Goal: Register for event/course

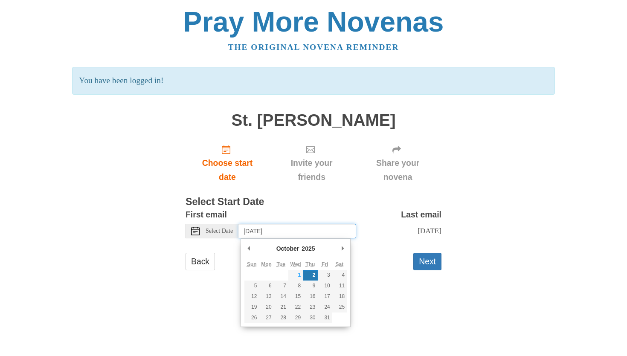
click at [331, 232] on input "Thursday, October 2nd" at bounding box center [297, 231] width 118 height 14
type input "Wednesday, October 1st"
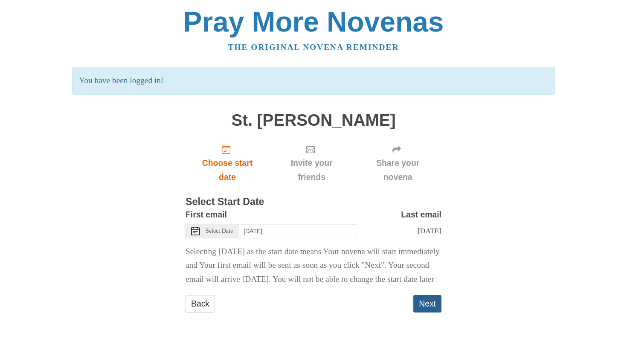
click at [439, 313] on button "Next" at bounding box center [427, 303] width 28 height 17
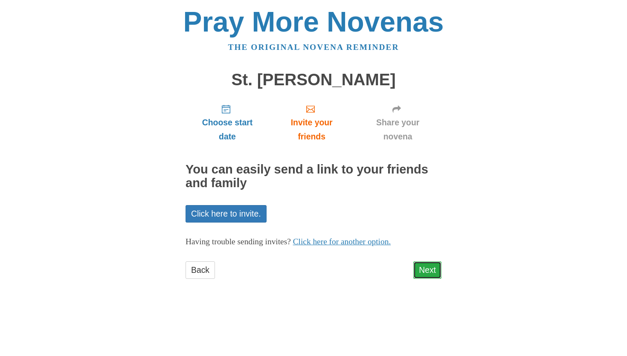
click at [429, 270] on link "Next" at bounding box center [427, 269] width 28 height 17
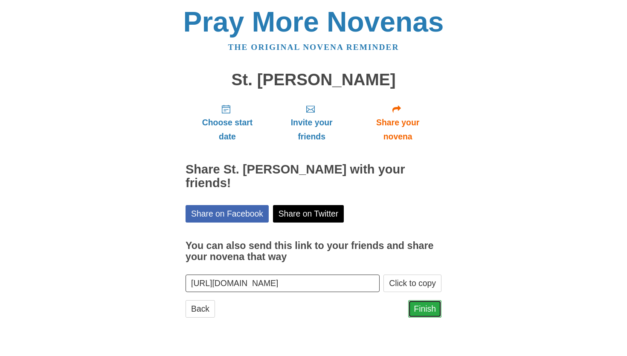
click at [430, 300] on link "Finish" at bounding box center [424, 308] width 33 height 17
